Goal: Information Seeking & Learning: Learn about a topic

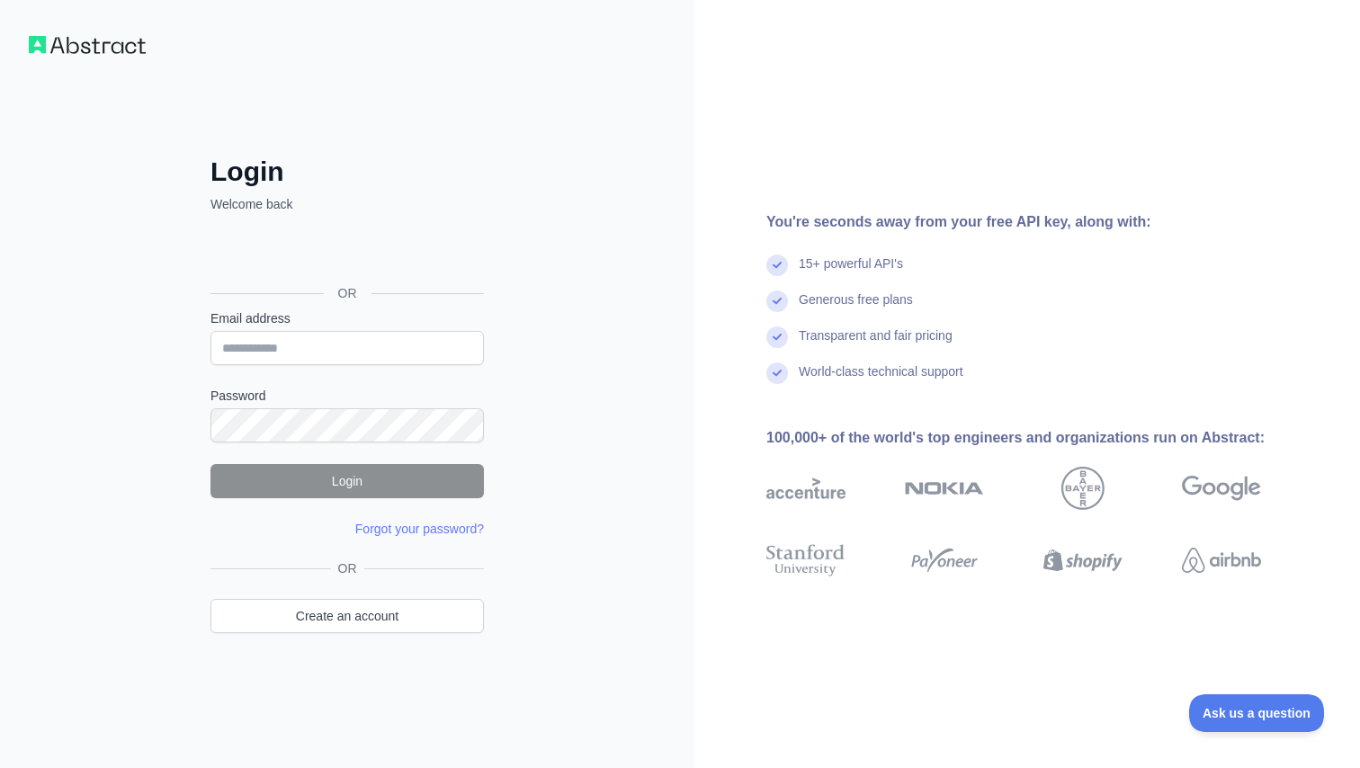
click at [406, 255] on div "Zaloguj się przez Google. Otwiera się w nowej karcie" at bounding box center [346, 253] width 270 height 40
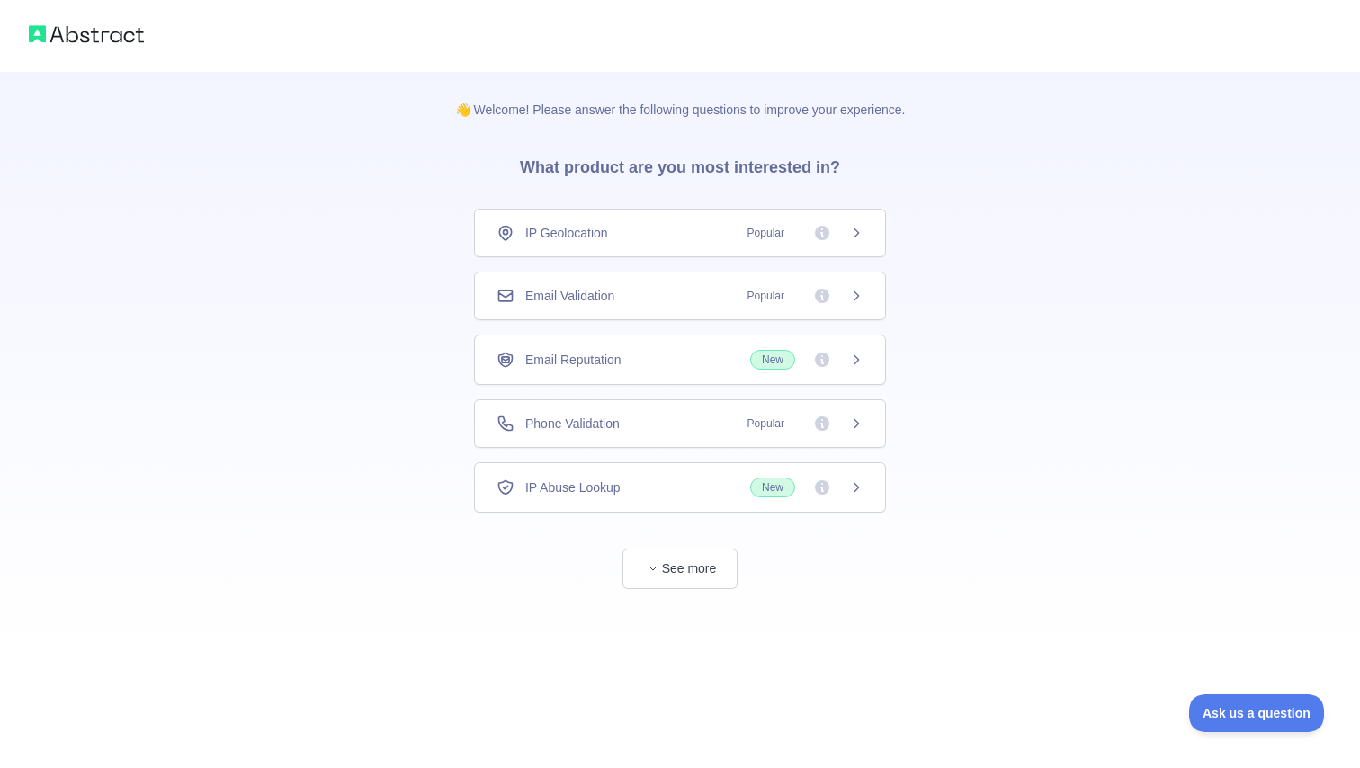
click at [666, 489] on div "IP Abuse Lookup New" at bounding box center [680, 488] width 367 height 20
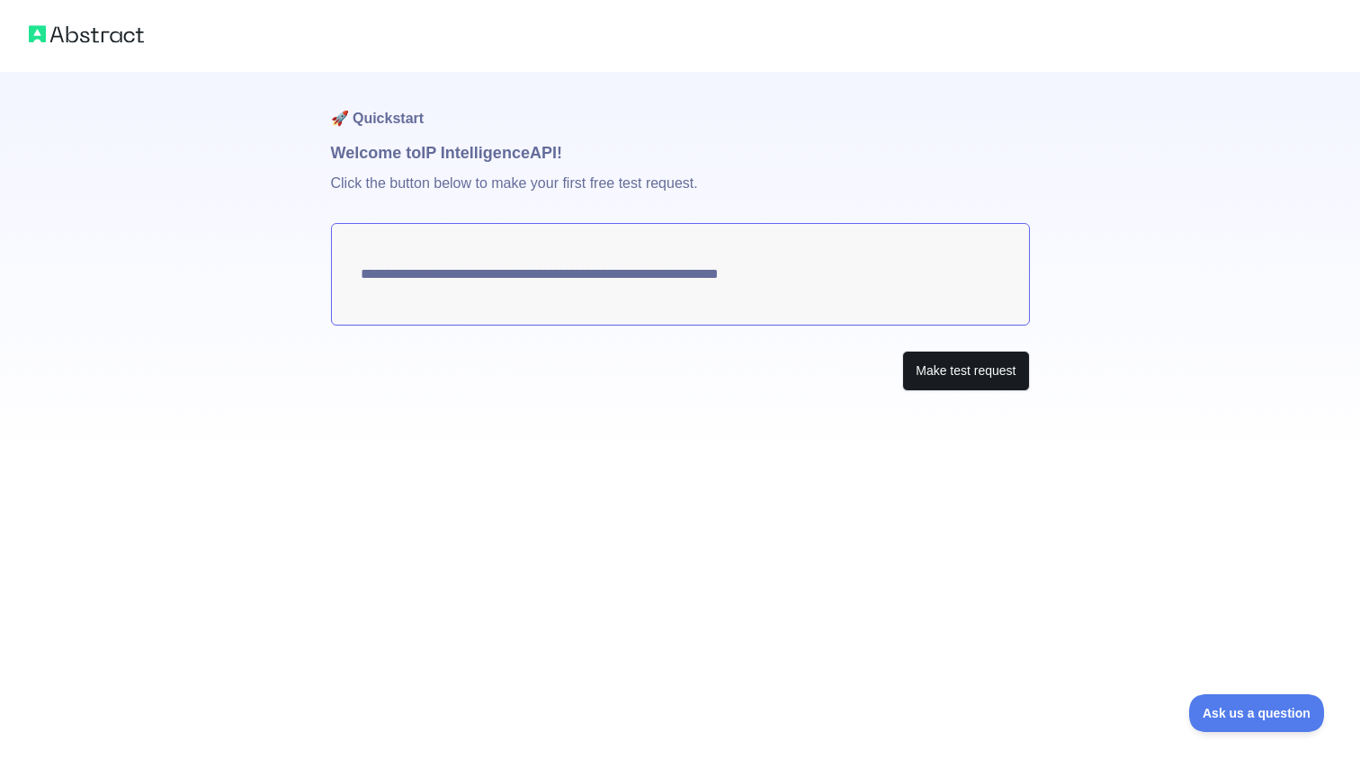
click at [972, 376] on button "Make test request" at bounding box center [965, 371] width 127 height 40
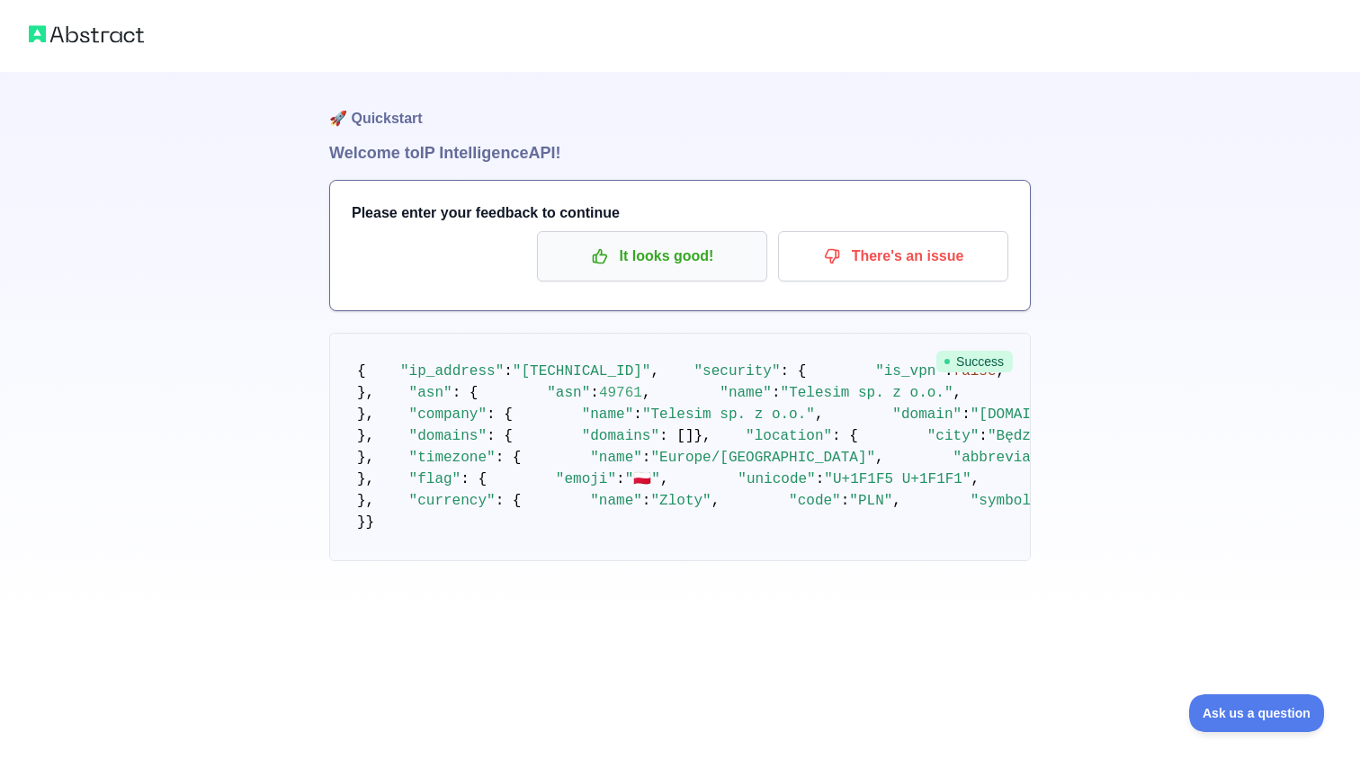
click at [698, 263] on p "It looks good!" at bounding box center [652, 256] width 203 height 31
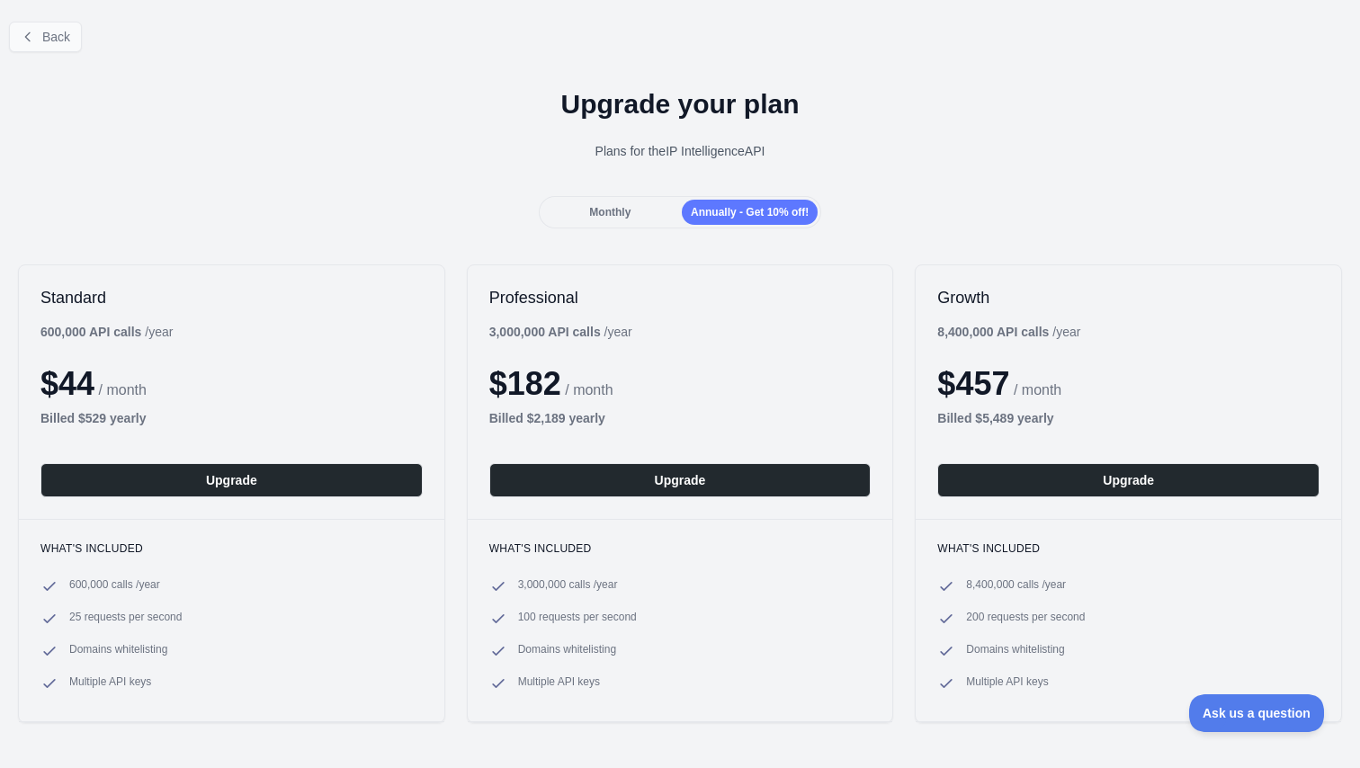
click at [64, 37] on span "Back" at bounding box center [56, 37] width 28 height 14
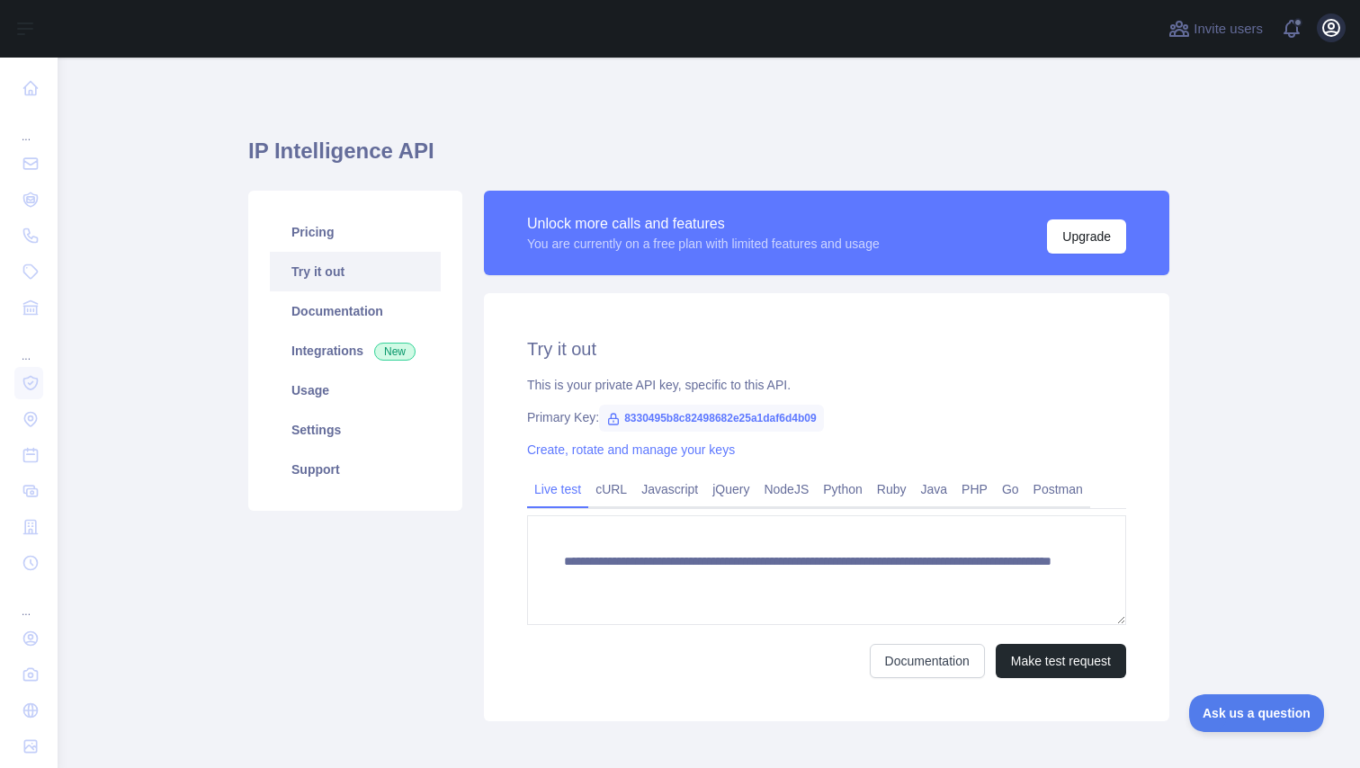
click at [1327, 33] on icon "button" at bounding box center [1332, 28] width 22 height 22
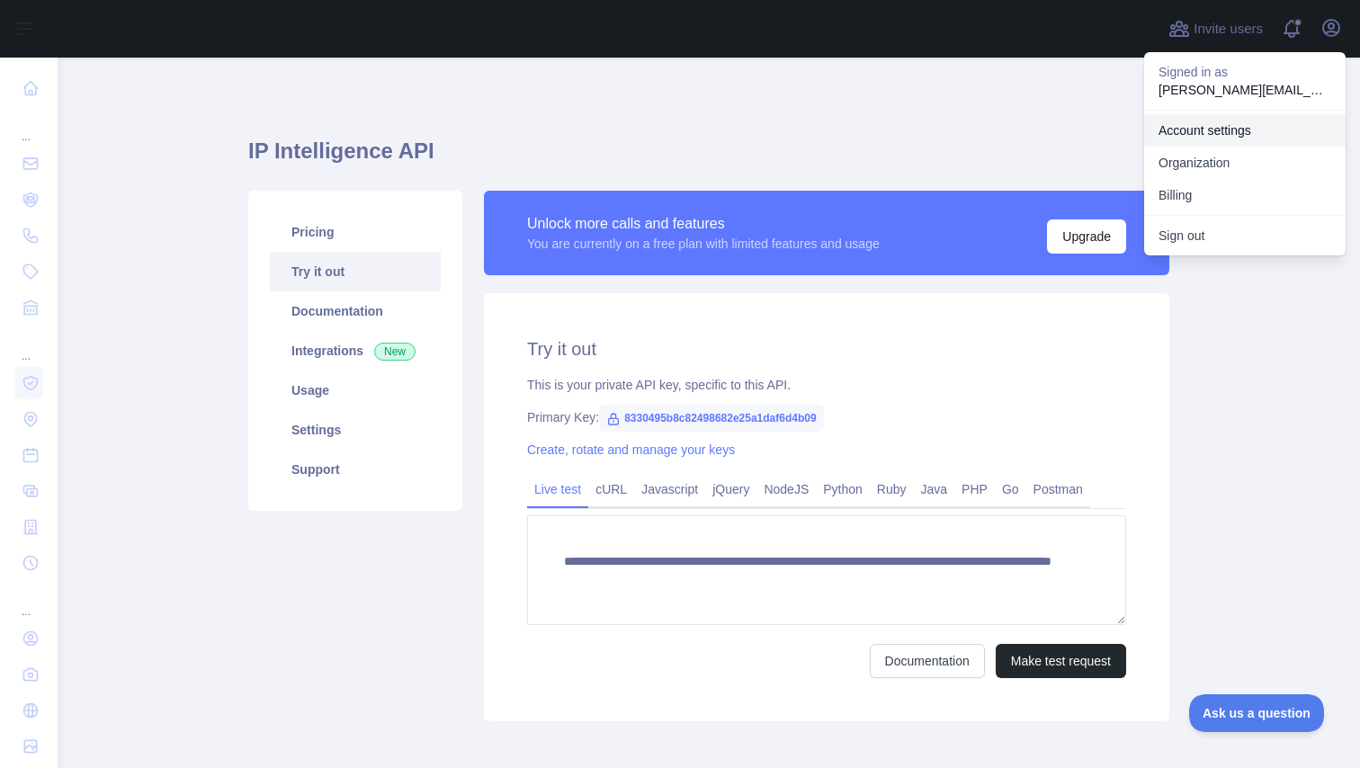
click at [1248, 135] on link "Account settings" at bounding box center [1245, 130] width 202 height 32
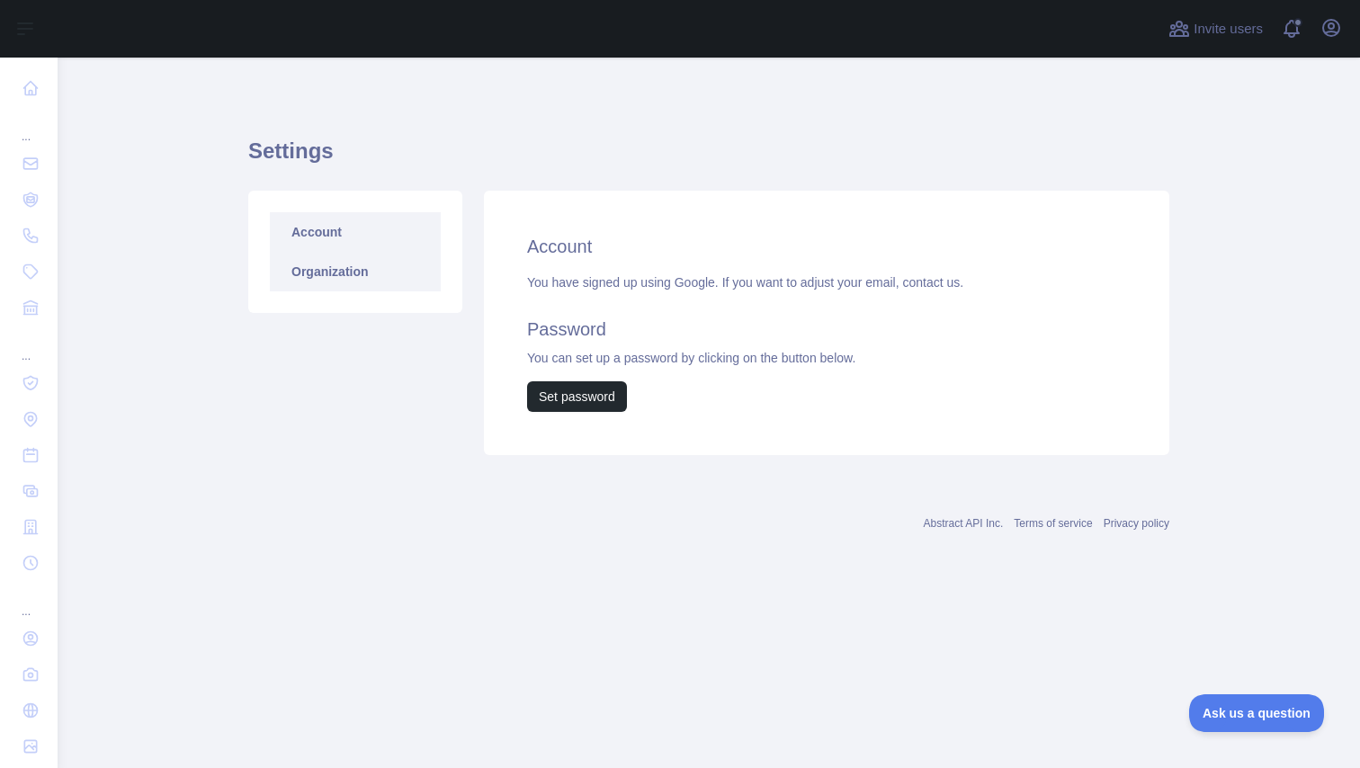
click at [337, 270] on link "Organization" at bounding box center [355, 272] width 171 height 40
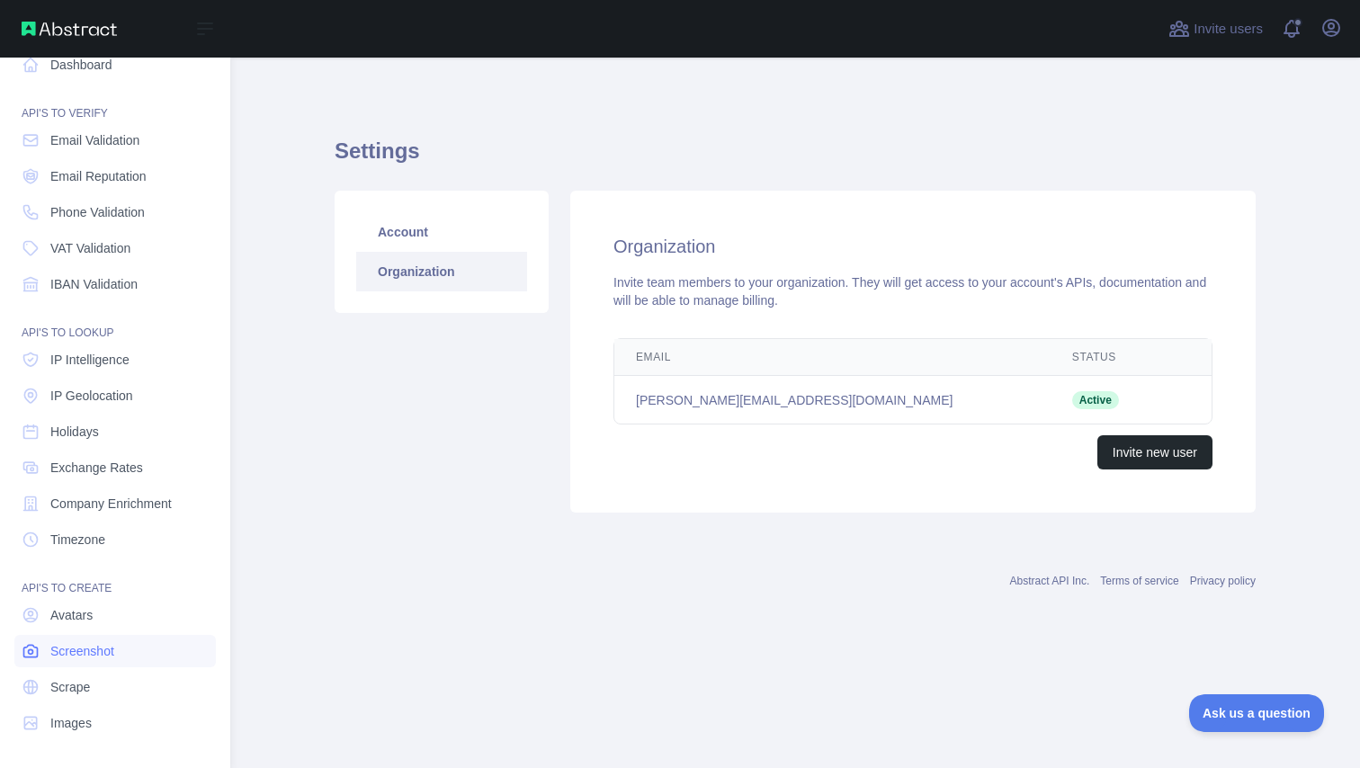
scroll to position [23, 0]
click at [82, 140] on span "Email Validation" at bounding box center [94, 140] width 89 height 18
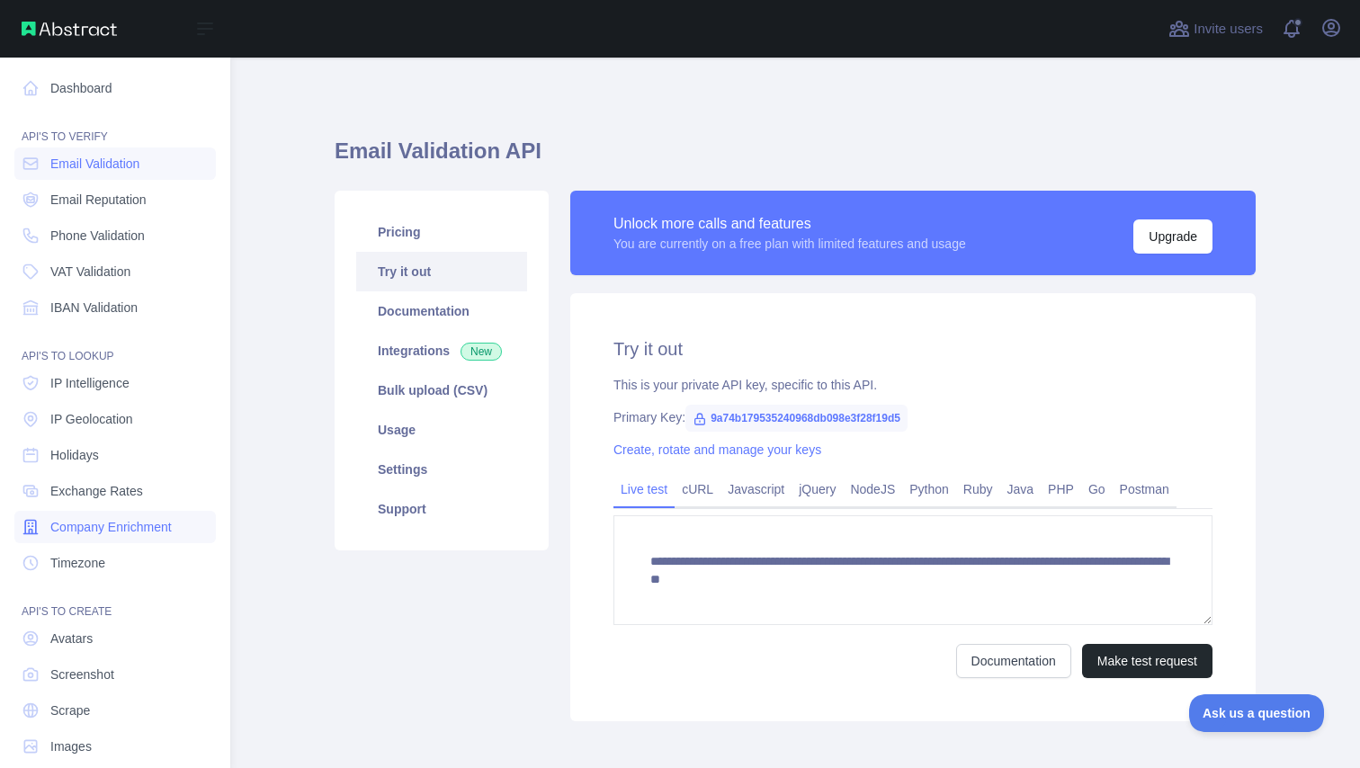
click at [138, 521] on span "Company Enrichment" at bounding box center [110, 527] width 121 height 18
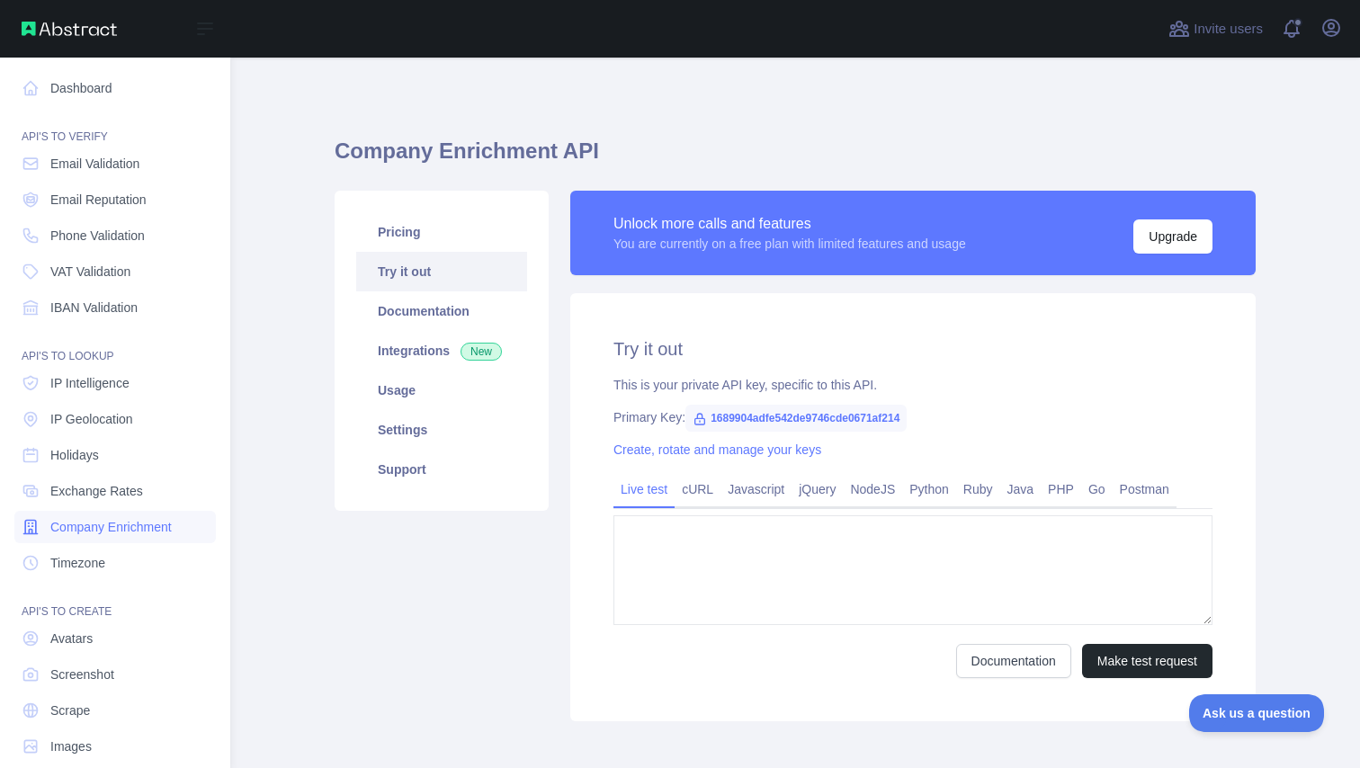
type textarea "**********"
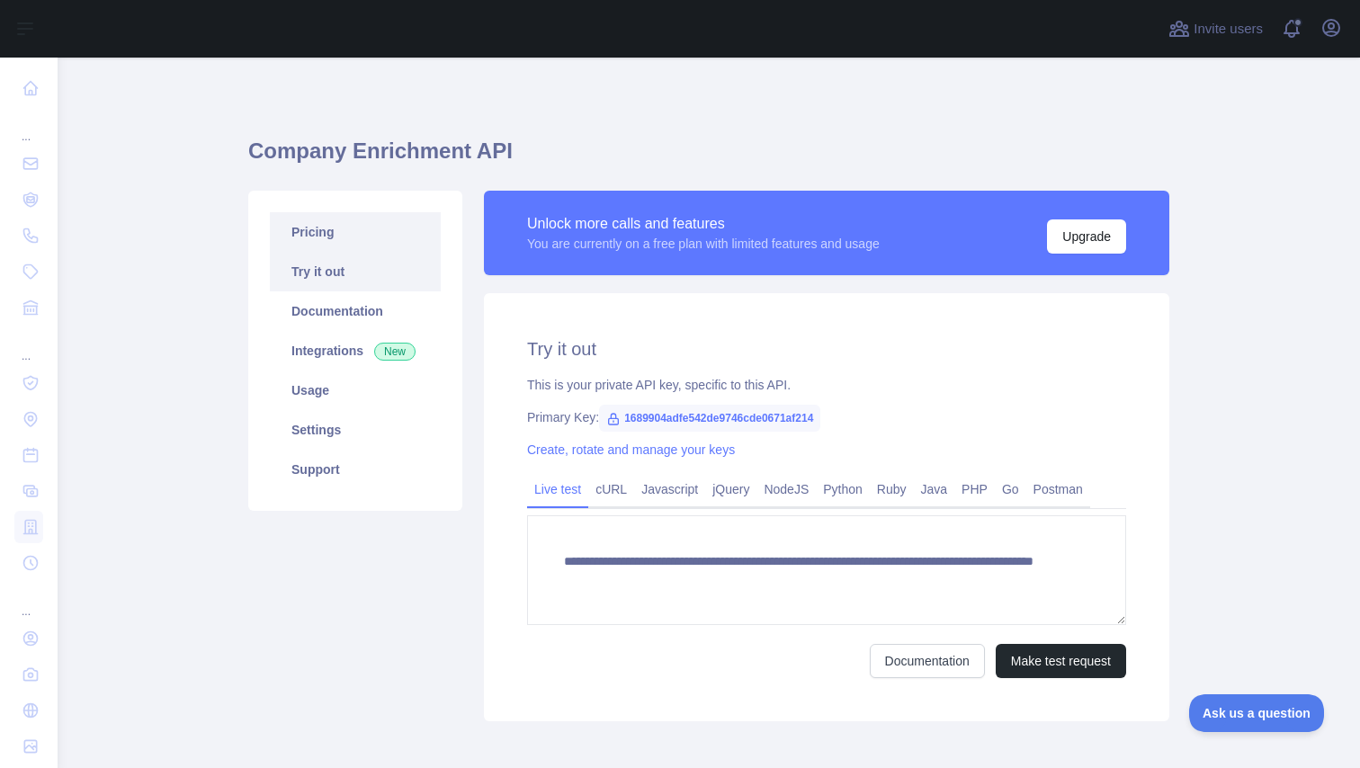
click at [344, 228] on link "Pricing" at bounding box center [355, 232] width 171 height 40
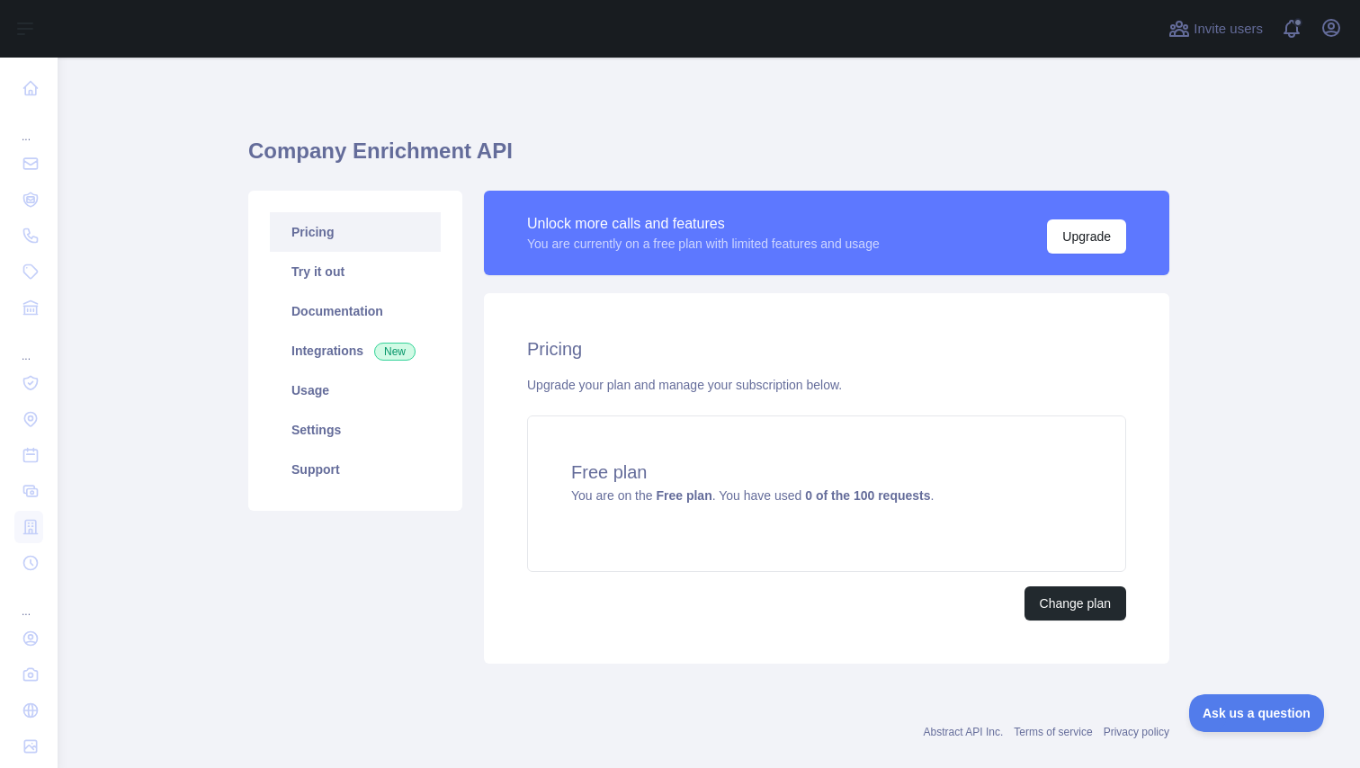
click at [345, 229] on link "Pricing" at bounding box center [355, 232] width 171 height 40
click at [339, 264] on link "Try it out" at bounding box center [355, 272] width 171 height 40
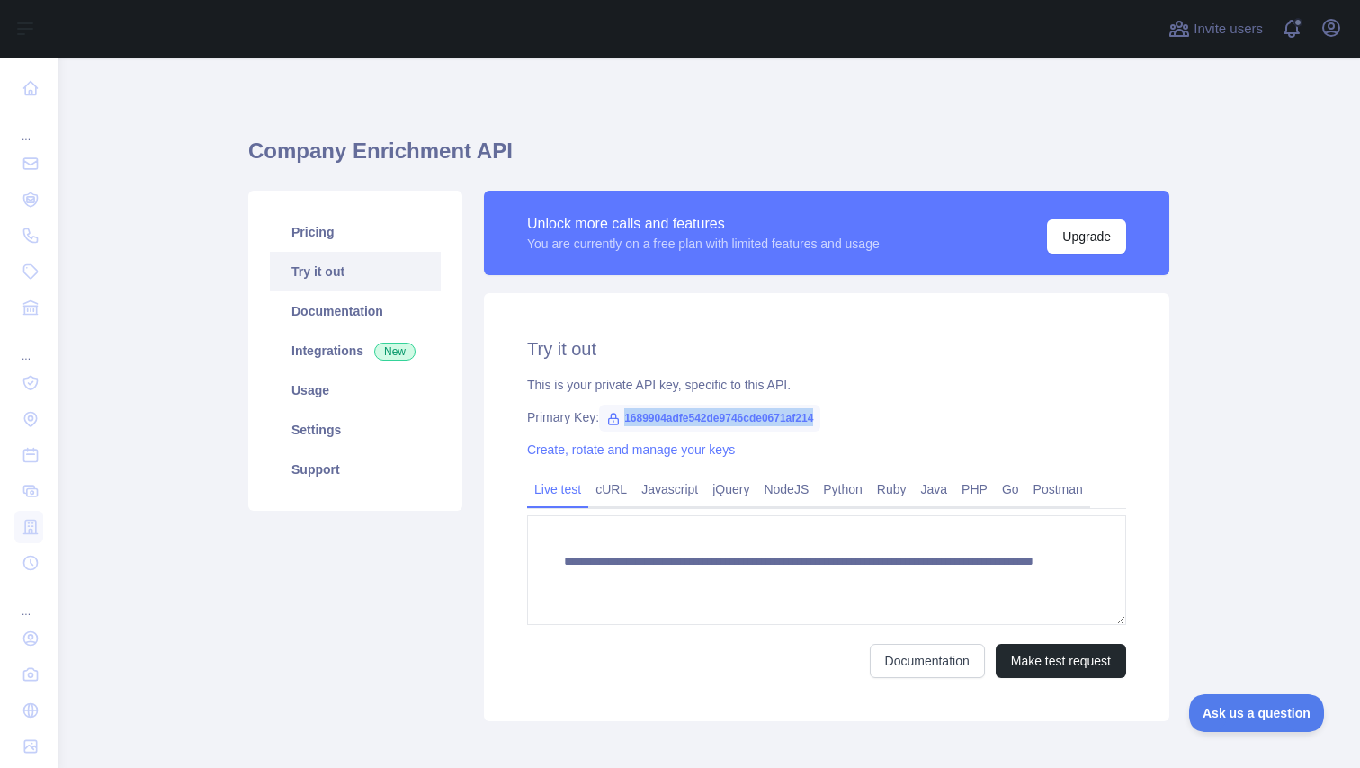
drag, startPoint x: 840, startPoint y: 420, endPoint x: 622, endPoint y: 420, distance: 218.6
click at [622, 420] on span "1689904adfe542de9746cde0671af214" at bounding box center [709, 418] width 221 height 27
copy div "1689904adfe542de9746cde0671af214"
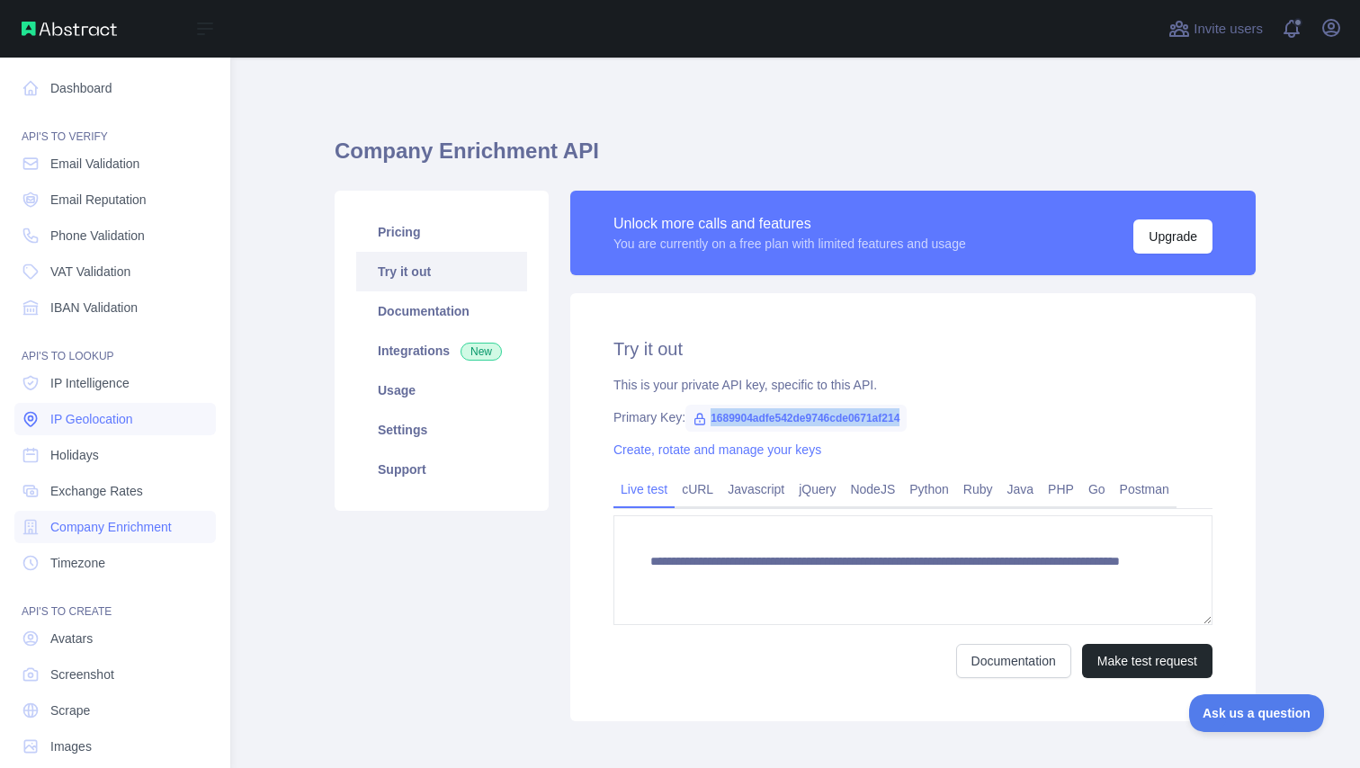
click at [115, 415] on span "IP Geolocation" at bounding box center [91, 419] width 83 height 18
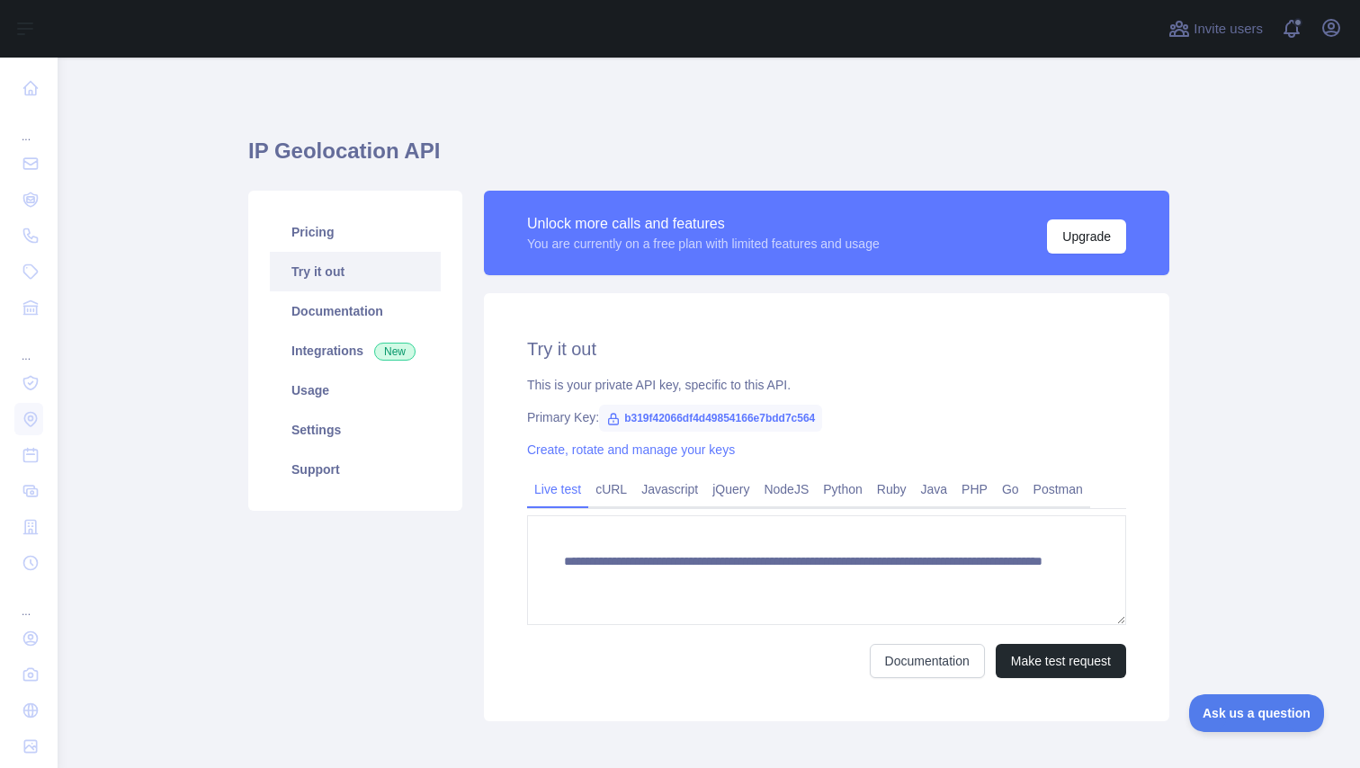
click at [822, 417] on span "b319f42066df4d49854166e7bdd7c564" at bounding box center [710, 418] width 223 height 27
drag, startPoint x: 844, startPoint y: 417, endPoint x: 627, endPoint y: 430, distance: 217.2
click at [627, 430] on span "b319f42066df4d49854166e7bdd7c564" at bounding box center [710, 418] width 223 height 27
copy div "b319f42066df4d49854166e7bdd7c564"
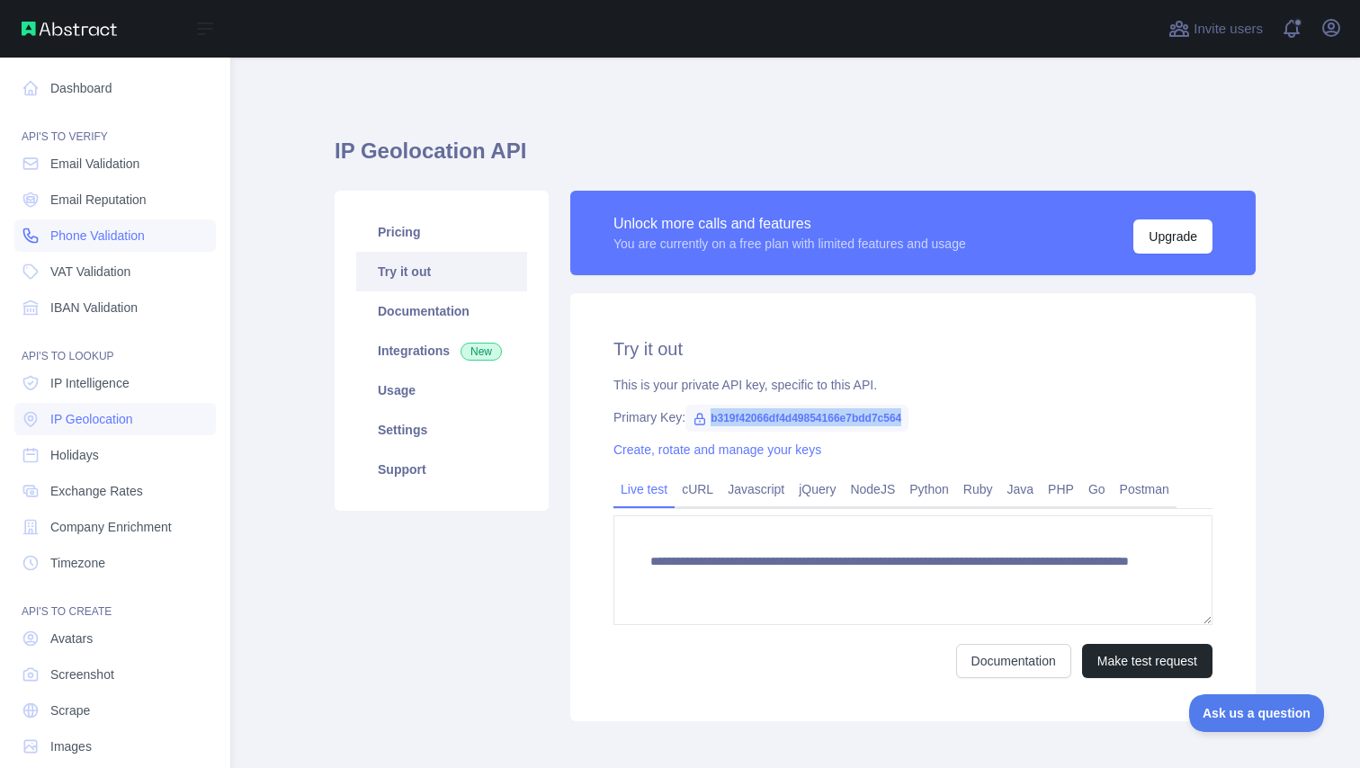
click at [125, 245] on link "Phone Validation" at bounding box center [115, 236] width 202 height 32
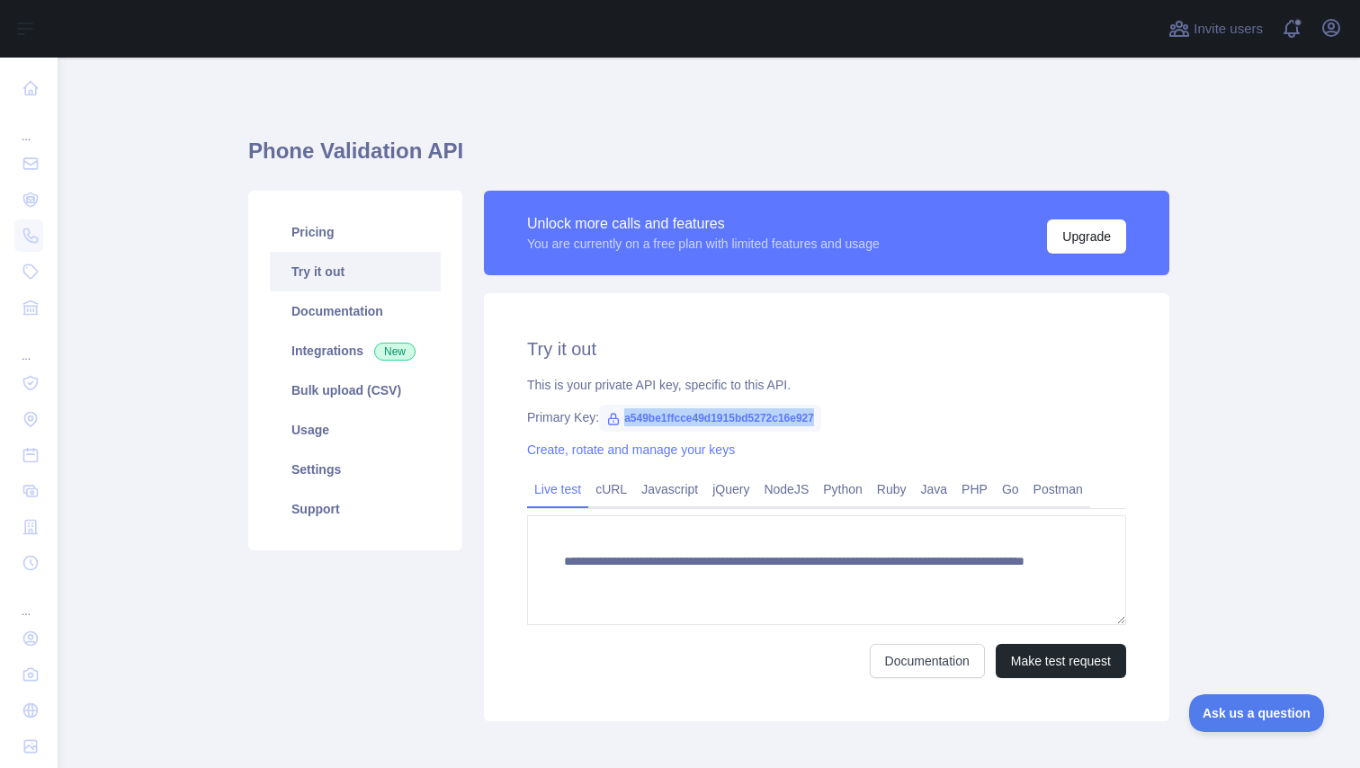
drag, startPoint x: 835, startPoint y: 418, endPoint x: 622, endPoint y: 419, distance: 213.2
click at [622, 419] on span "a549be1ffcce49d1915bd5272c16e927" at bounding box center [710, 418] width 222 height 27
copy div "a549be1ffcce49d1915bd5272c16e927"
